Goal: Task Accomplishment & Management: Manage account settings

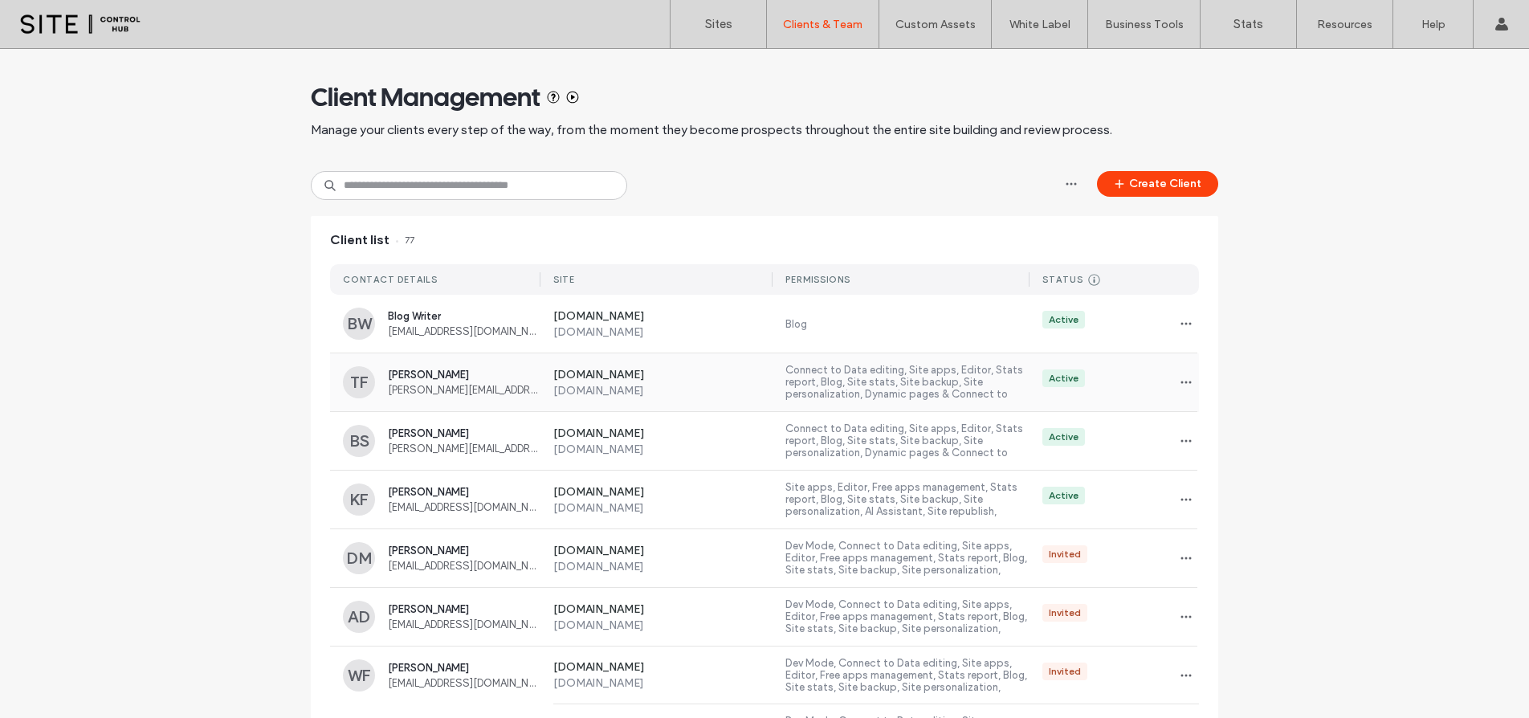
click at [471, 401] on div "TF [PERSON_NAME] [PERSON_NAME][EMAIL_ADDRESS][DOMAIN_NAME] [DOMAIN_NAME] [DOMAI…" at bounding box center [764, 382] width 869 height 58
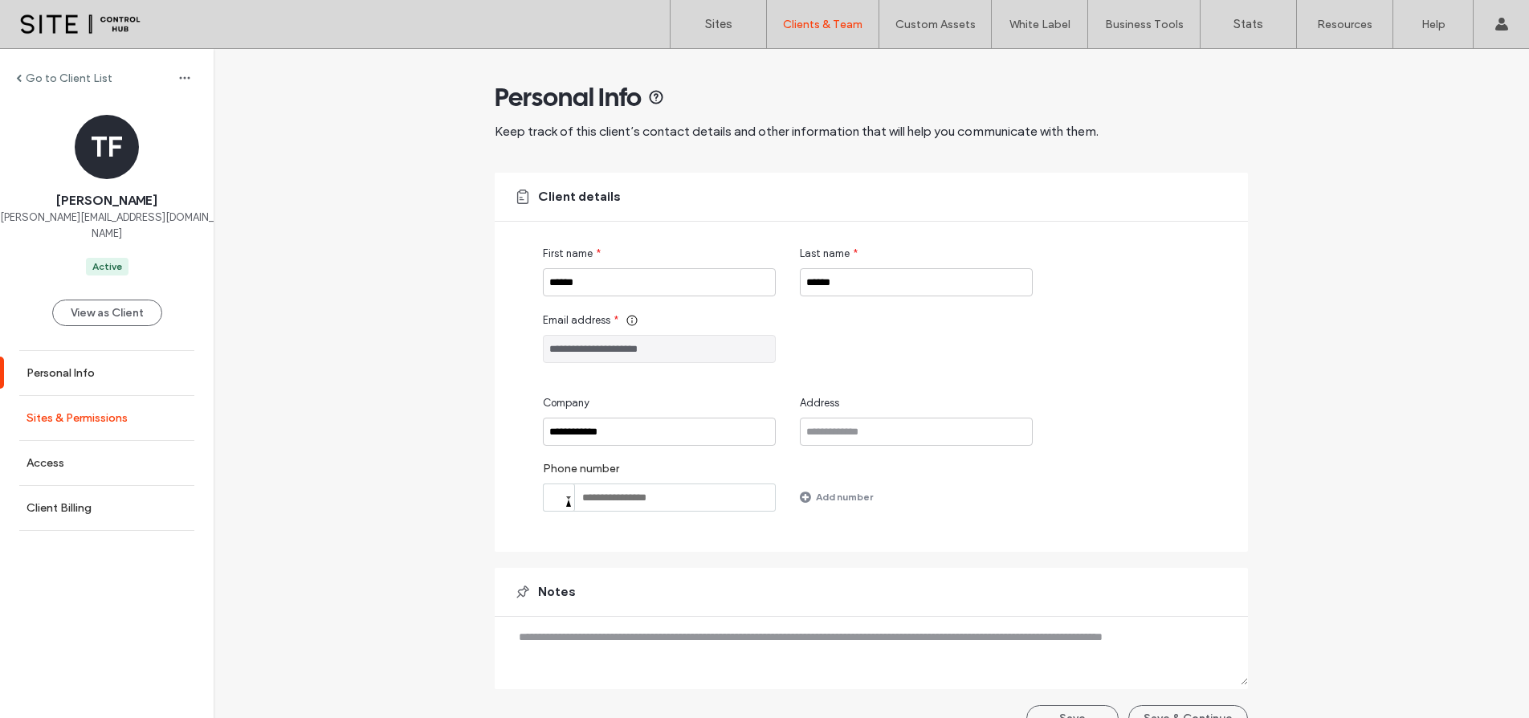
click at [89, 410] on link "Sites & Permissions" at bounding box center [107, 418] width 214 height 44
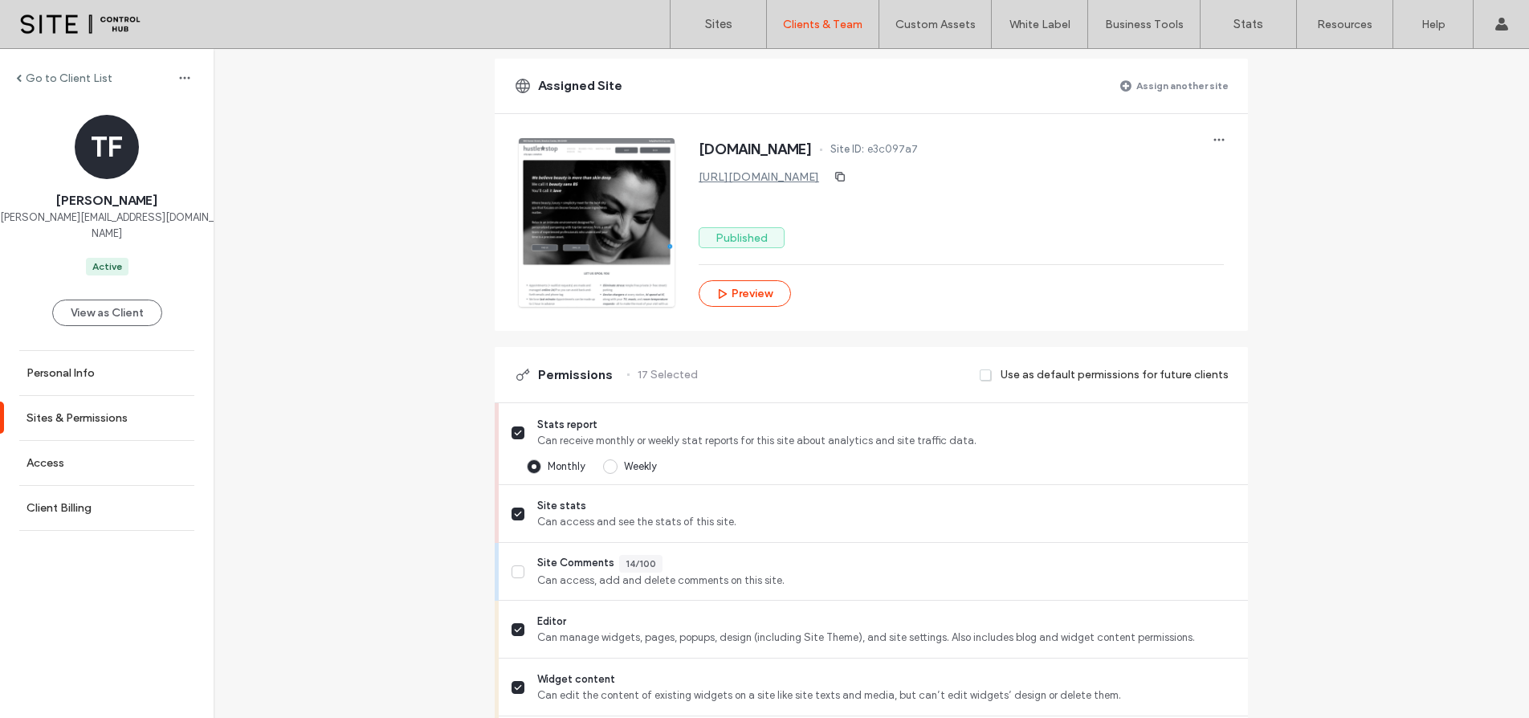
scroll to position [168, 0]
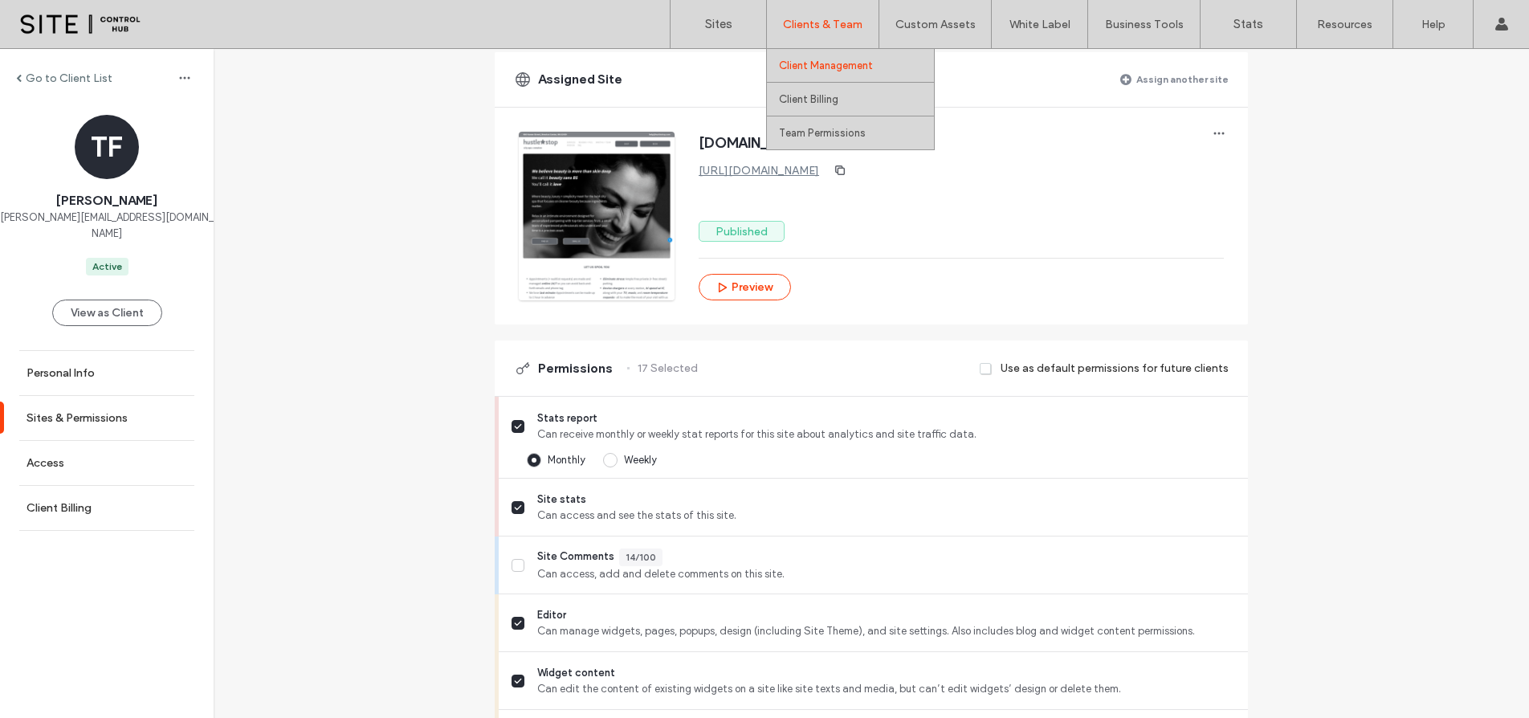
click at [808, 32] on div "Clients & Team" at bounding box center [823, 24] width 112 height 48
click at [804, 57] on link "Client Management" at bounding box center [856, 65] width 155 height 33
